Goal: Task Accomplishment & Management: Manage account settings

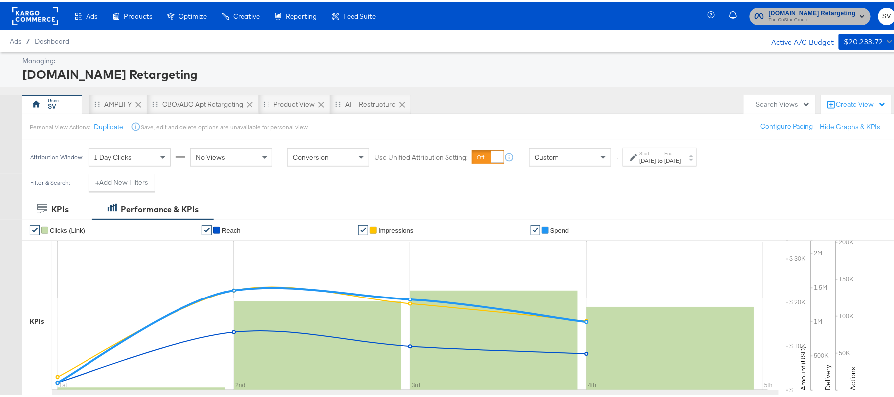
click at [792, 14] on span "The CoStar Group" at bounding box center [812, 18] width 87 height 8
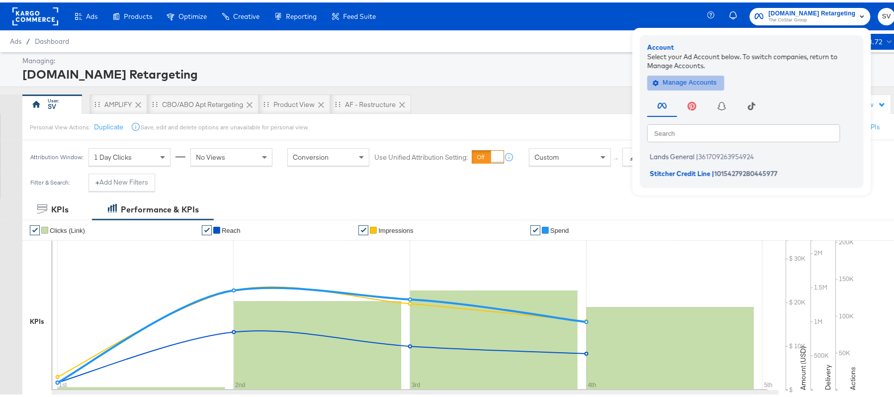
click at [691, 82] on span "Manage Accounts" at bounding box center [686, 80] width 62 height 11
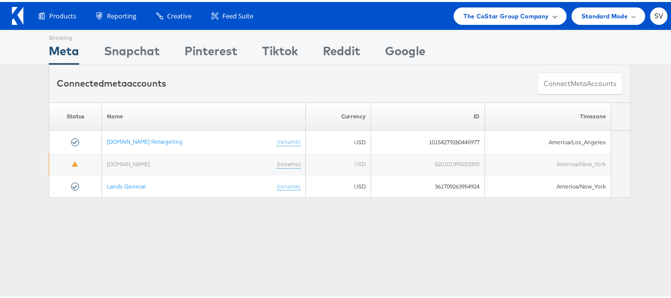
click at [490, 14] on span "The CoStar Group Company" at bounding box center [505, 14] width 85 height 10
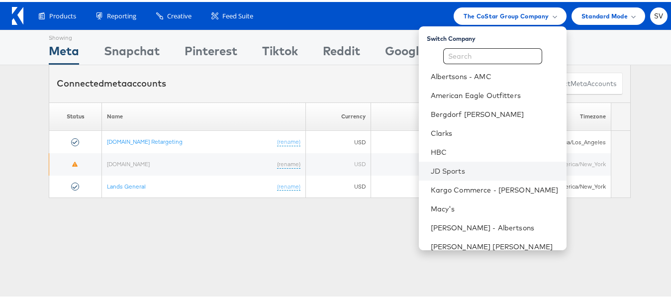
scroll to position [18, 0]
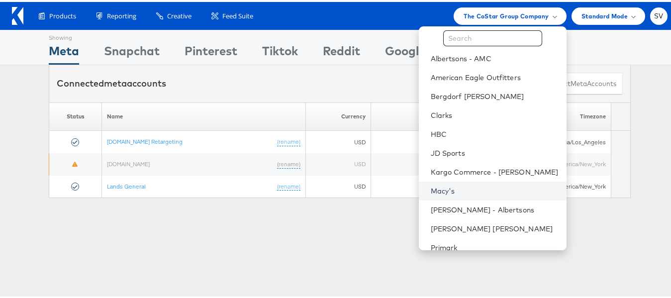
click at [443, 188] on link "Macy's" at bounding box center [495, 189] width 128 height 10
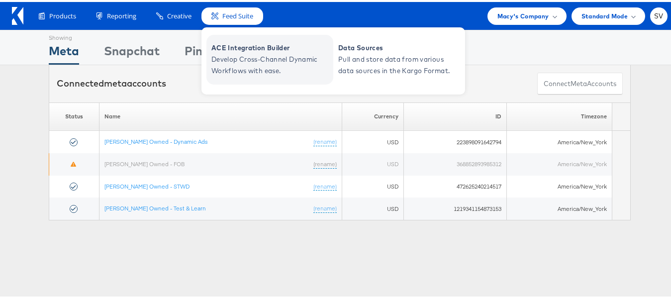
click at [226, 44] on span "ACE Integration Builder" at bounding box center [270, 45] width 119 height 11
